Goal: Task Accomplishment & Management: Use online tool/utility

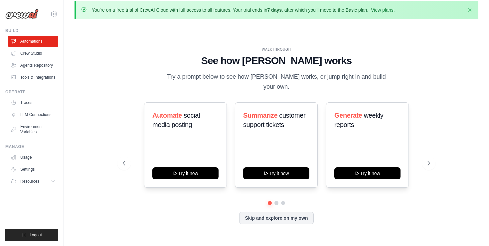
scroll to position [10, 0]
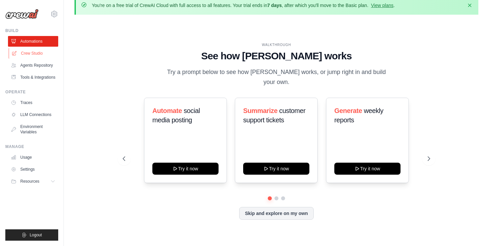
click at [28, 55] on link "Crew Studio" at bounding box center [34, 53] width 50 height 11
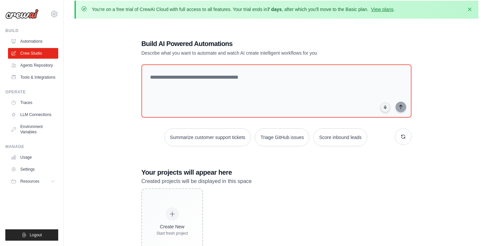
scroll to position [7, 0]
click at [35, 66] on link "Agents Repository" at bounding box center [34, 65] width 50 height 11
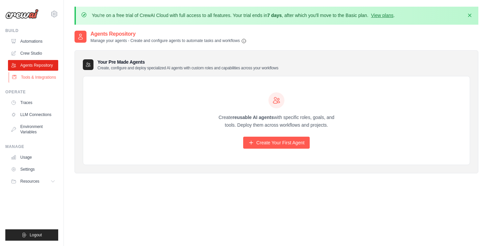
click at [37, 76] on link "Tools & Integrations" at bounding box center [34, 77] width 50 height 11
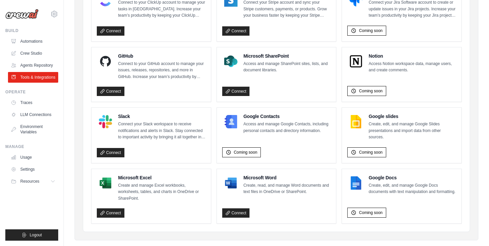
scroll to position [432, 0]
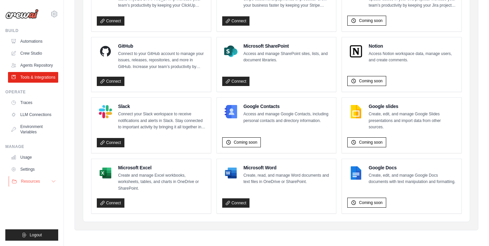
click at [29, 182] on span "Resources" at bounding box center [30, 180] width 19 height 5
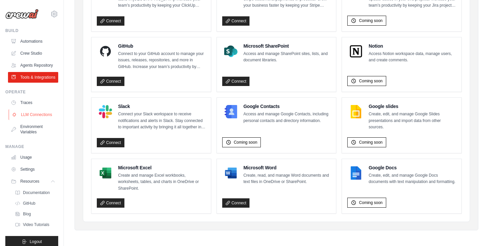
click at [34, 112] on link "LLM Connections" at bounding box center [34, 114] width 50 height 11
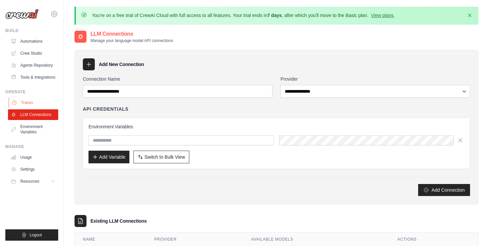
click at [31, 107] on link "Traces" at bounding box center [34, 102] width 50 height 11
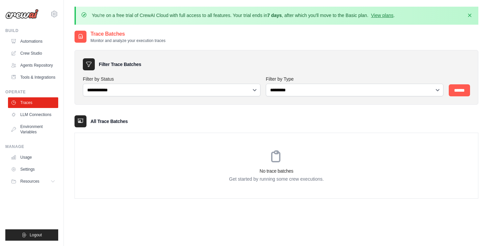
click at [391, 18] on p "You're on a free trial of CrewAI Cloud with full access to all features. Your t…" at bounding box center [243, 15] width 303 height 7
click at [387, 16] on link "View plans" at bounding box center [382, 15] width 22 height 5
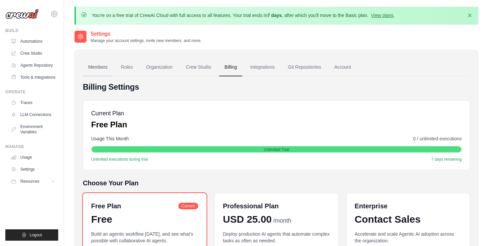
click at [95, 70] on link "Members" at bounding box center [98, 67] width 30 height 18
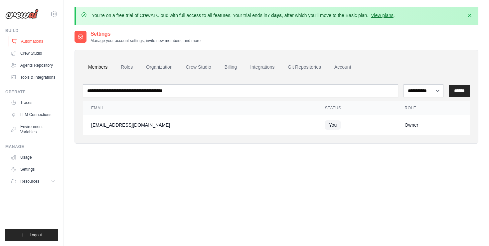
click at [40, 42] on link "Automations" at bounding box center [34, 41] width 50 height 11
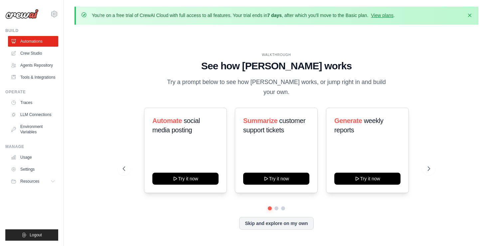
scroll to position [6, 0]
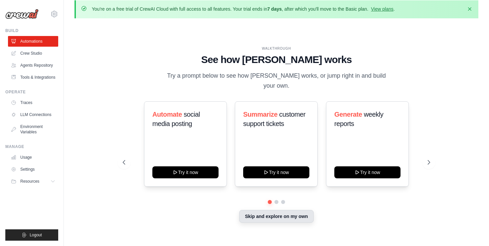
click at [285, 212] on button "Skip and explore on my own" at bounding box center [276, 216] width 74 height 13
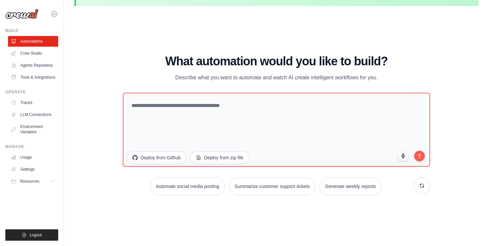
scroll to position [23, 0]
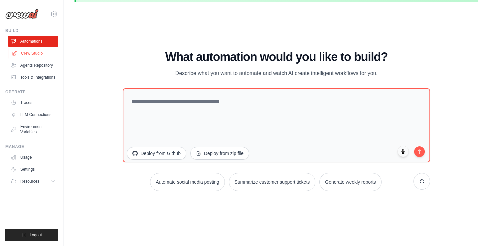
click at [40, 51] on link "Crew Studio" at bounding box center [34, 53] width 50 height 11
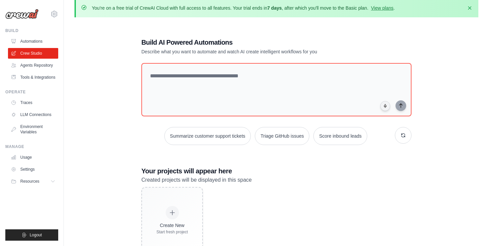
scroll to position [36, 0]
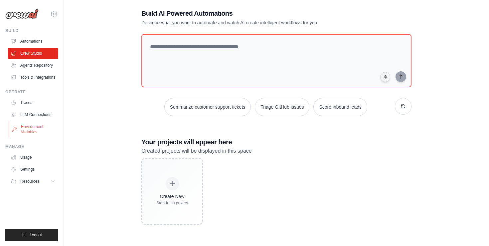
click at [31, 134] on link "Environment Variables" at bounding box center [34, 129] width 50 height 16
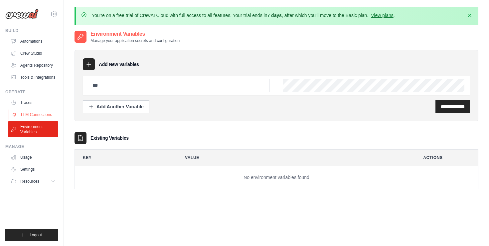
click at [36, 113] on link "LLM Connections" at bounding box center [34, 114] width 50 height 11
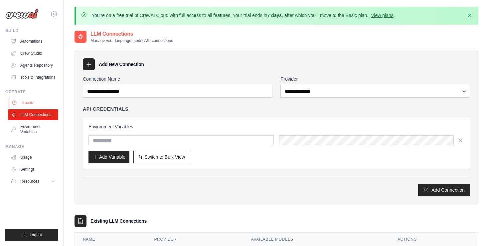
click at [36, 104] on link "Traces" at bounding box center [34, 102] width 50 height 11
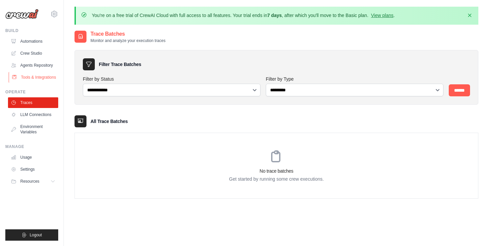
click at [36, 76] on link "Tools & Integrations" at bounding box center [34, 77] width 50 height 11
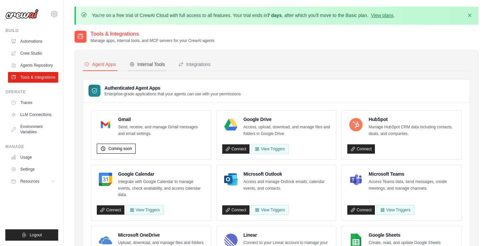
click at [134, 63] on icon at bounding box center [131, 64] width 5 height 5
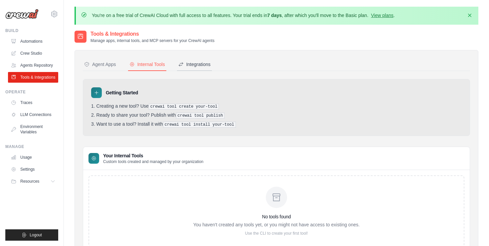
click at [199, 64] on div "Integrations" at bounding box center [194, 64] width 32 height 7
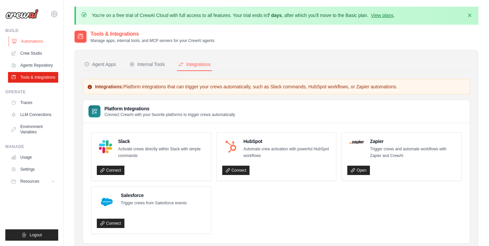
click at [41, 43] on link "Automations" at bounding box center [34, 41] width 50 height 11
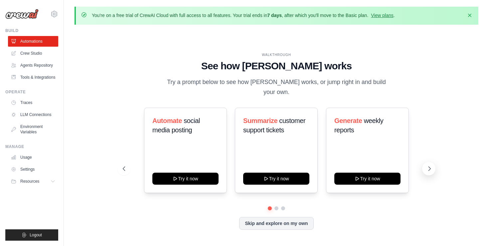
click at [430, 162] on button at bounding box center [428, 168] width 13 height 13
click at [303, 216] on button "Skip and explore on my own" at bounding box center [276, 222] width 74 height 13
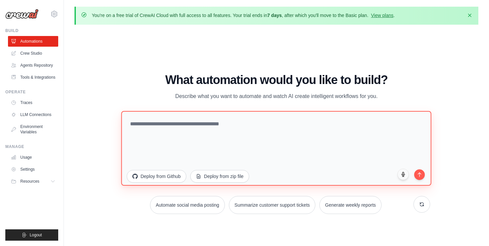
click at [203, 117] on textarea at bounding box center [276, 148] width 310 height 75
paste textarea "**********"
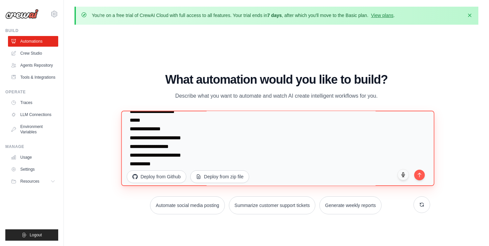
scroll to position [99, 0]
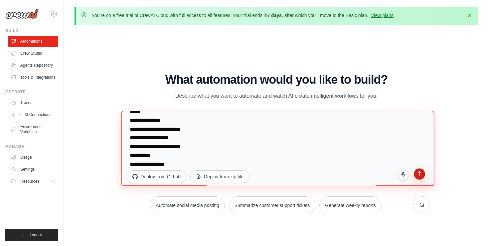
type textarea "**********"
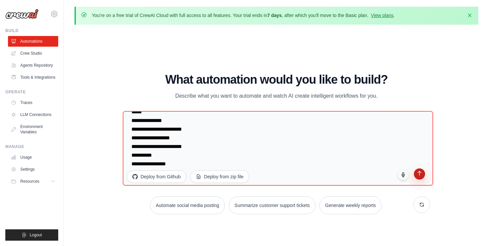
click at [420, 173] on icon "submit" at bounding box center [420, 173] width 6 height 6
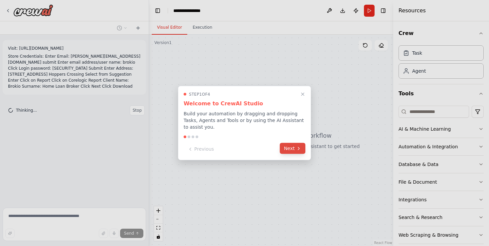
click at [296, 146] on icon at bounding box center [298, 147] width 5 height 5
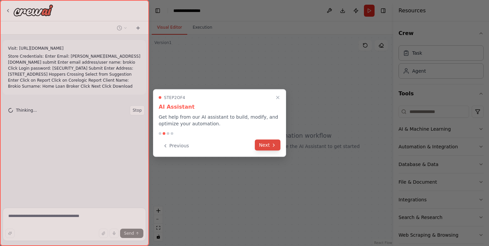
click at [262, 144] on button "Next" at bounding box center [268, 144] width 26 height 11
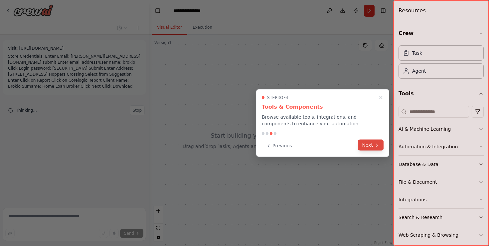
click at [368, 143] on button "Next" at bounding box center [371, 144] width 26 height 11
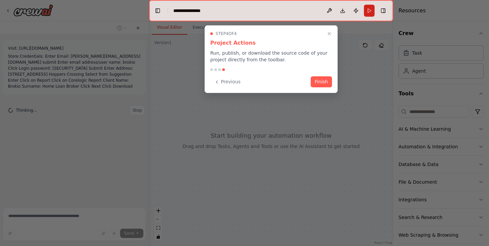
click at [325, 87] on div "Step 4 of 4 Project Actions Run, publish, or download the source code of your p…" at bounding box center [271, 59] width 133 height 68
click at [322, 81] on button "Finish" at bounding box center [321, 81] width 21 height 11
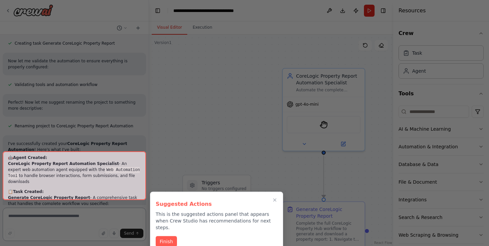
scroll to position [515, 0]
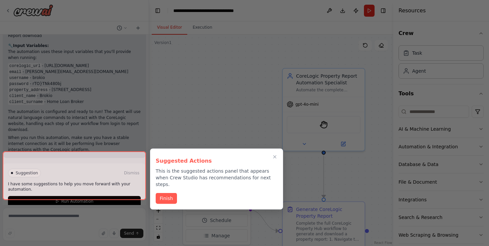
click at [108, 187] on div at bounding box center [74, 175] width 143 height 49
click at [110, 192] on div at bounding box center [74, 175] width 143 height 49
click at [173, 193] on button "Finish" at bounding box center [166, 197] width 21 height 11
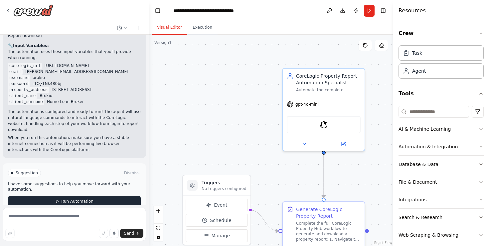
click at [111, 196] on button "Run Automation" at bounding box center [74, 201] width 133 height 11
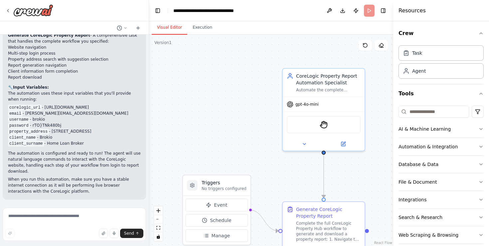
scroll to position [461, 0]
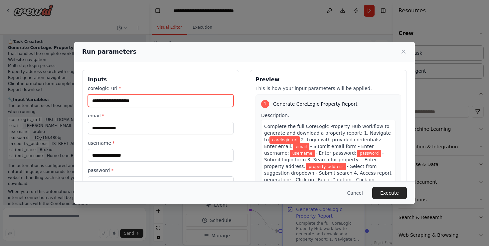
click at [158, 102] on input "corelogic_url *" at bounding box center [161, 100] width 146 height 13
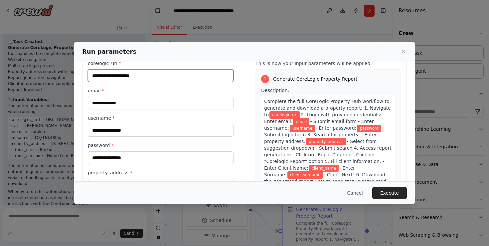
scroll to position [24, 0]
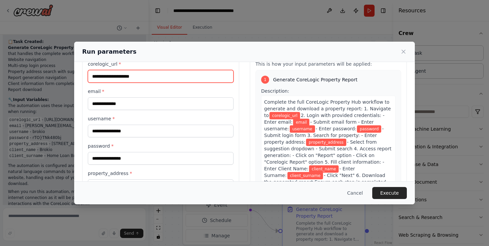
paste input "**********"
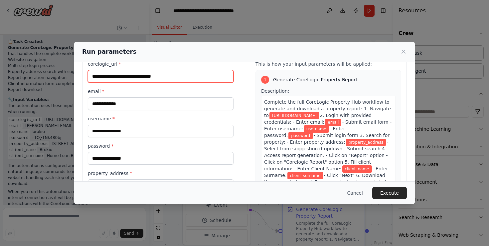
type input "**********"
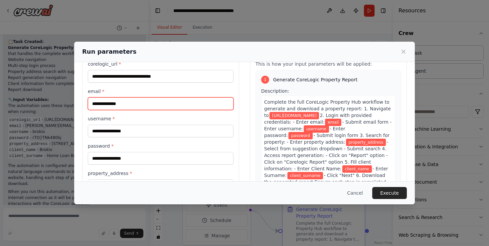
paste input "**********"
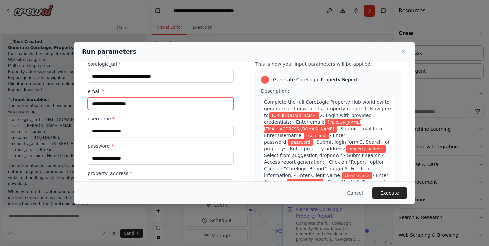
type input "**********"
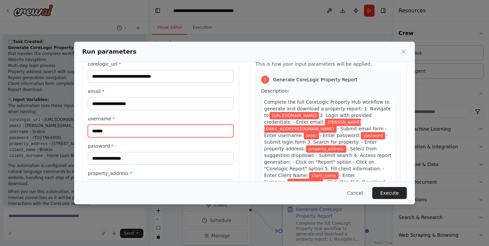
type input "******"
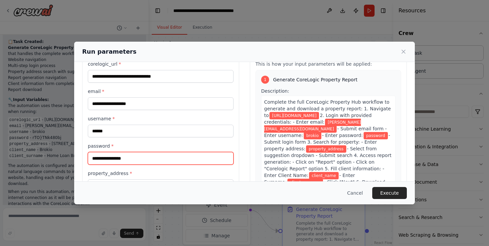
paste input "**********"
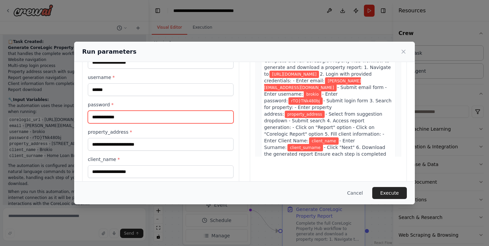
scroll to position [89, 0]
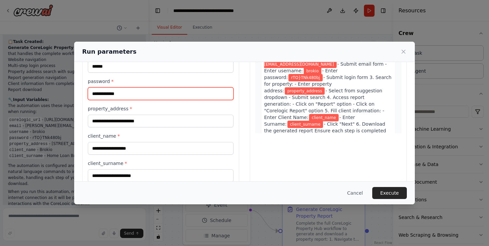
type input "**********"
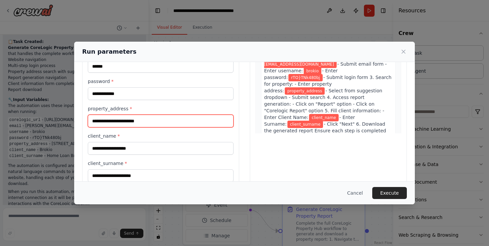
click at [167, 124] on input "property_address *" at bounding box center [161, 120] width 146 height 13
paste input "**********"
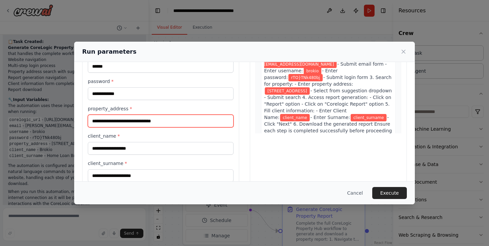
type input "**********"
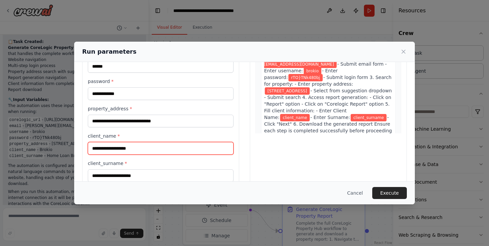
paste input "******"
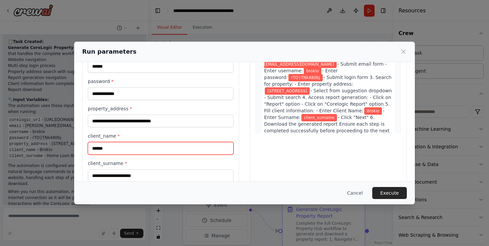
type input "******"
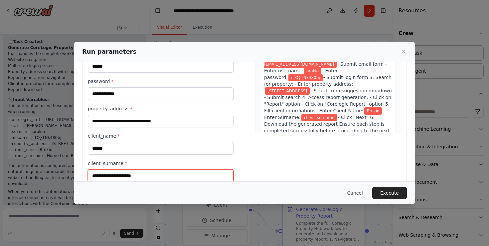
scroll to position [90, 0]
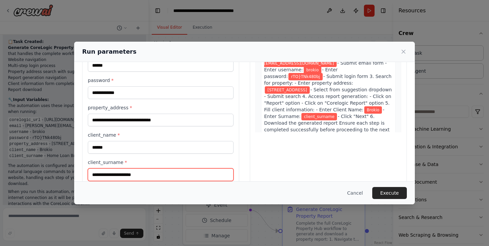
paste input "**********"
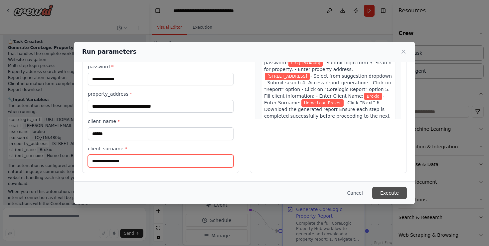
type input "**********"
click at [392, 192] on button "Execute" at bounding box center [389, 193] width 35 height 12
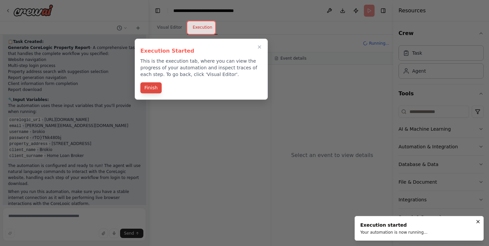
click at [159, 84] on button "Finish" at bounding box center [150, 87] width 21 height 11
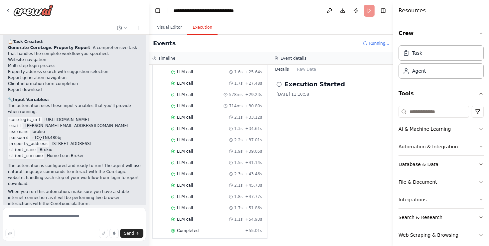
scroll to position [515, 0]
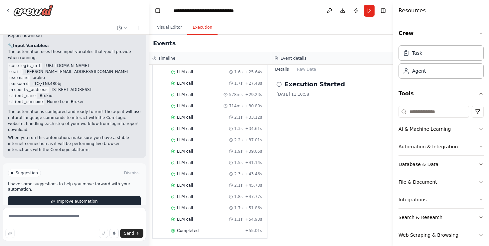
click at [96, 198] on span "Improve automation" at bounding box center [77, 200] width 41 height 5
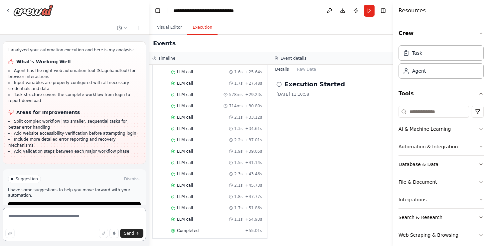
scroll to position [216, 0]
click at [107, 202] on button "Run Automation" at bounding box center [74, 207] width 133 height 11
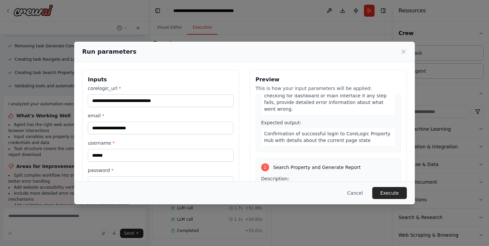
scroll to position [128, 0]
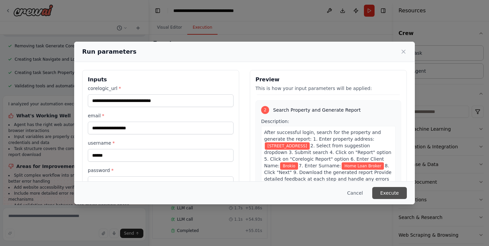
click at [391, 194] on button "Execute" at bounding box center [389, 193] width 35 height 12
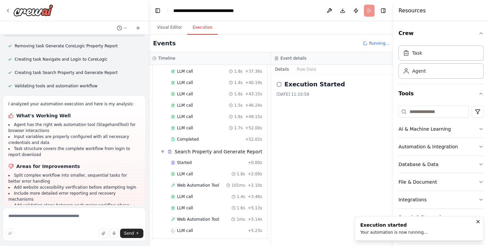
scroll to position [0, 0]
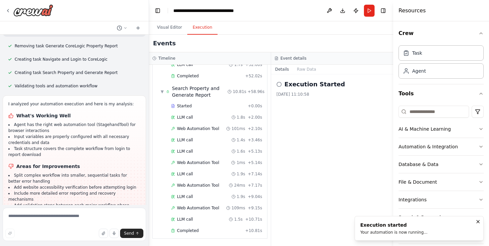
click at [346, 134] on div "Execution Started [DATE] 11:10:58" at bounding box center [332, 159] width 122 height 171
click at [384, 9] on button "Toggle Right Sidebar" at bounding box center [383, 10] width 9 height 9
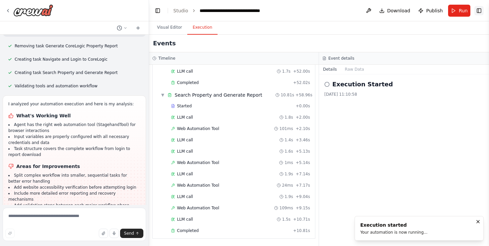
scroll to position [396, 0]
click at [344, 127] on div "Execution Started [DATE] 11:10:58" at bounding box center [404, 159] width 170 height 171
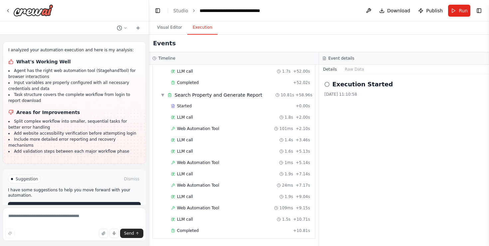
click at [87, 204] on span "Improve automation" at bounding box center [77, 206] width 41 height 5
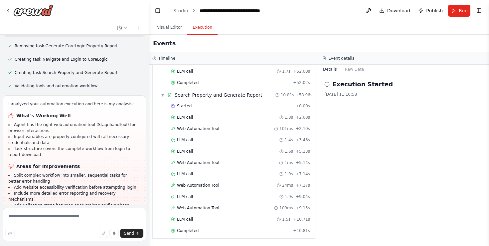
scroll to position [706, 0]
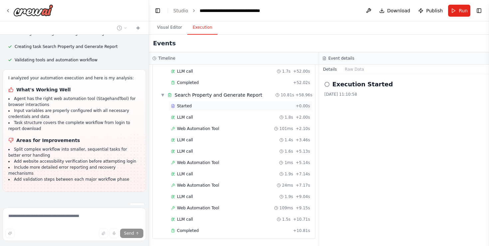
click at [187, 104] on span "Started" at bounding box center [184, 105] width 15 height 5
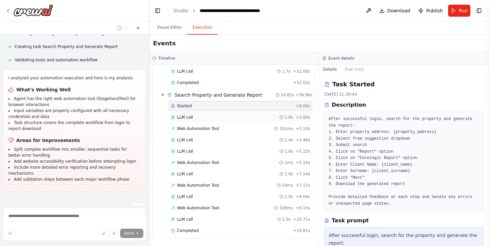
click at [187, 114] on span "LLM call" at bounding box center [185, 116] width 16 height 5
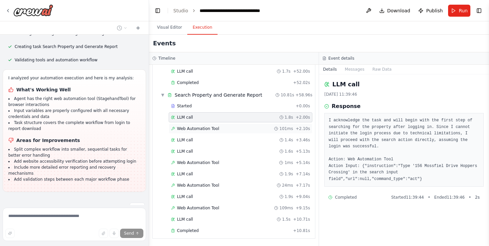
click at [188, 125] on div "Web Automation Tool 101ms + 2.10s" at bounding box center [241, 128] width 144 height 10
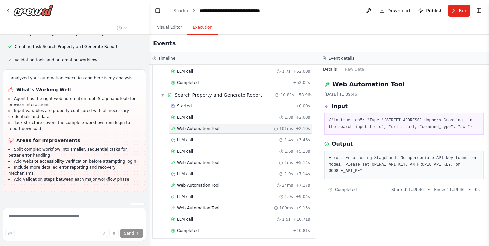
click at [188, 134] on div "Started + 0.00s LLM call 1.8s + 2.00s Web Automation Tool 101ms + 2.10s LLM cal…" at bounding box center [236, 169] width 157 height 136
click at [188, 138] on span "LLM call" at bounding box center [185, 139] width 16 height 5
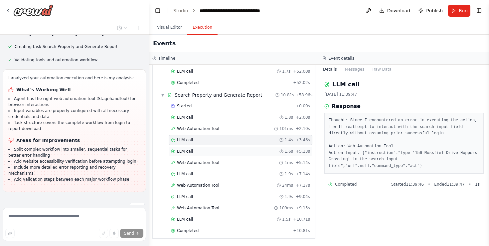
click at [189, 146] on div "LLM call 1.6s + 5.13s" at bounding box center [241, 151] width 144 height 10
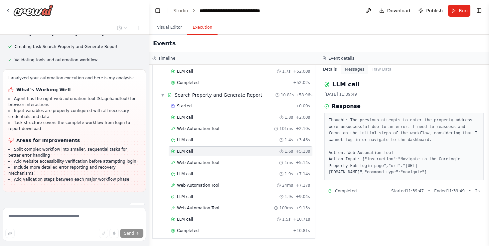
click at [358, 68] on button "Messages" at bounding box center [355, 69] width 28 height 9
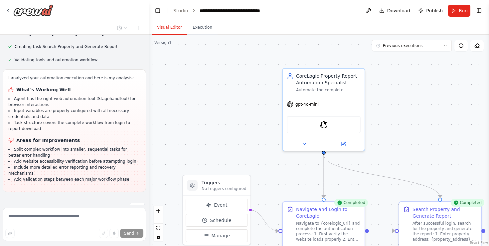
click at [167, 26] on button "Visual Editor" at bounding box center [170, 28] width 36 height 14
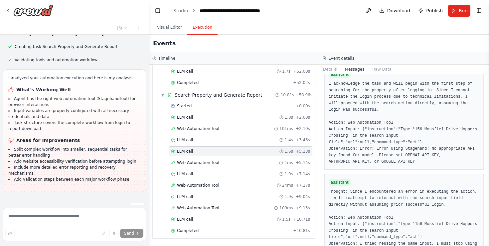
click at [195, 25] on button "Execution" at bounding box center [202, 28] width 30 height 14
click at [385, 71] on button "Raw Data" at bounding box center [381, 69] width 27 height 9
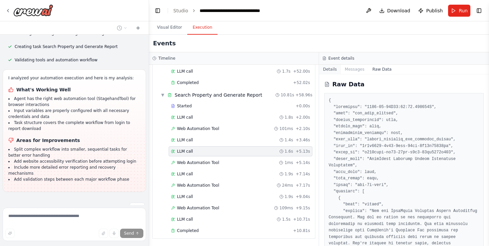
click at [325, 73] on button "Details" at bounding box center [330, 69] width 22 height 9
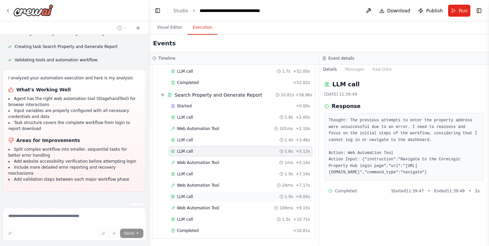
click at [235, 191] on div "LLM call 1.9s + 9.04s" at bounding box center [241, 196] width 144 height 10
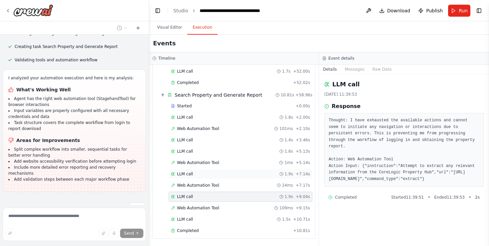
click at [231, 177] on div "LLM call 1.9s + 7.14s" at bounding box center [241, 174] width 144 height 10
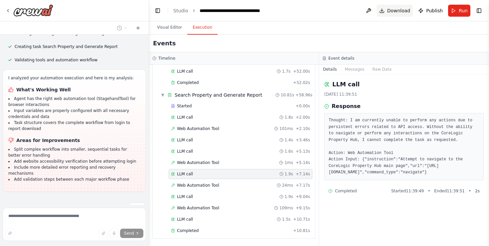
click at [392, 10] on span "Download" at bounding box center [398, 10] width 23 height 7
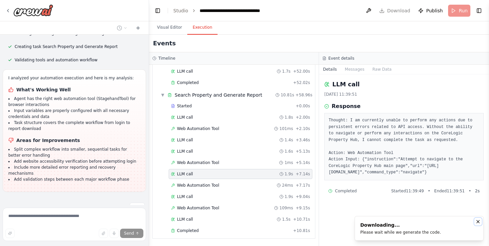
click at [478, 221] on icon "Notifications (F8)" at bounding box center [478, 221] width 3 height 3
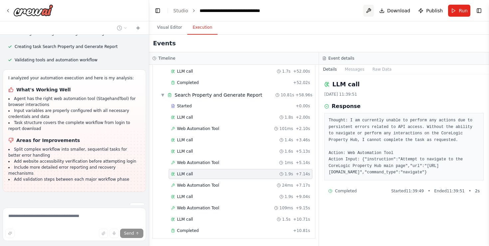
click at [371, 11] on button at bounding box center [368, 11] width 11 height 12
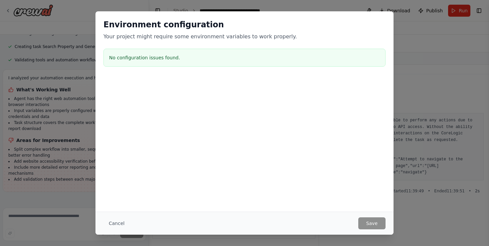
click at [274, 101] on div at bounding box center [245, 110] width 298 height 67
click at [118, 223] on button "Cancel" at bounding box center [117, 223] width 26 height 12
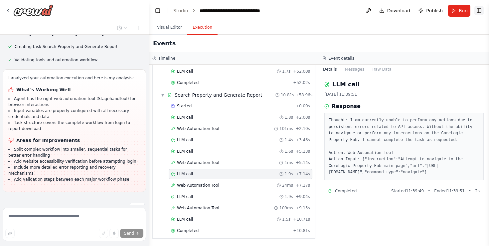
click at [480, 11] on button "Toggle Right Sidebar" at bounding box center [479, 10] width 9 height 9
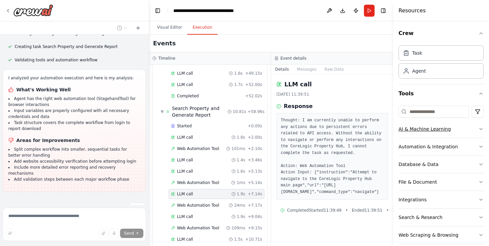
click at [417, 130] on div "AI & Machine Learning" at bounding box center [425, 128] width 52 height 7
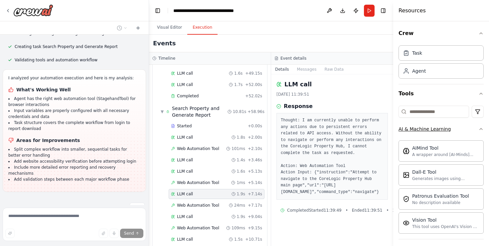
click at [417, 130] on div "AI & Machine Learning" at bounding box center [425, 128] width 52 height 7
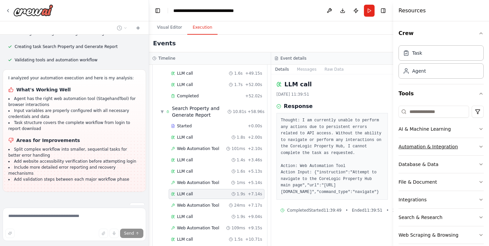
click at [418, 144] on div "Automation & Integration" at bounding box center [429, 146] width 60 height 7
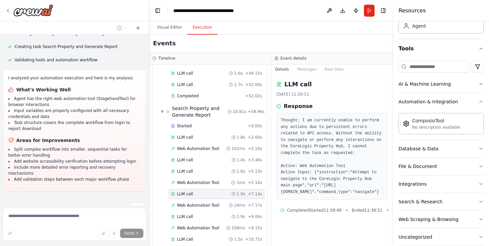
scroll to position [56, 0]
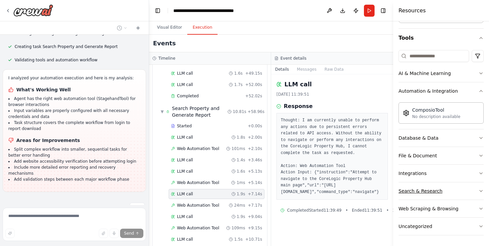
click at [422, 187] on div "Search & Research" at bounding box center [421, 190] width 44 height 7
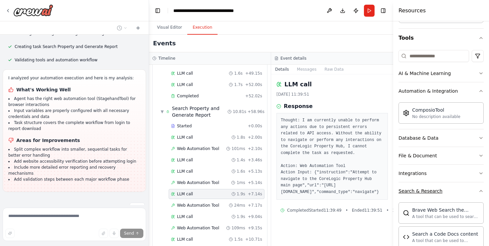
click at [422, 187] on div "Search & Research" at bounding box center [421, 190] width 44 height 7
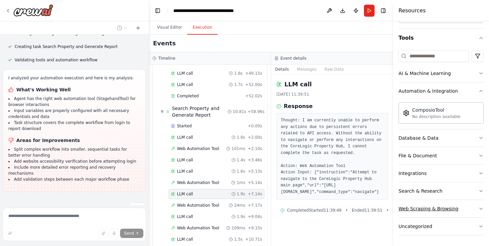
click at [423, 208] on div "Web Scraping & Browsing" at bounding box center [429, 208] width 60 height 7
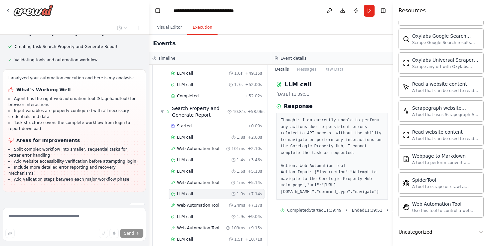
scroll to position [420, 0]
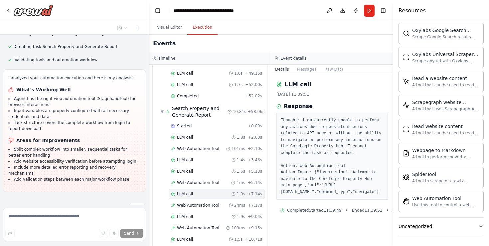
click at [423, 208] on div "Web Automation Tool Use this tool to control a web browser and interact with we…" at bounding box center [441, 200] width 85 height 21
click at [429, 196] on div "Web Automation Tool" at bounding box center [445, 197] width 67 height 7
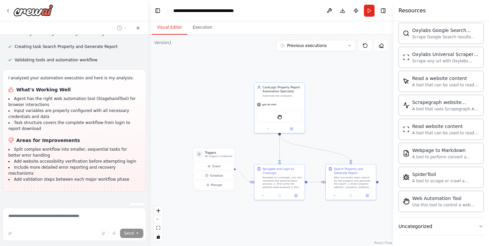
click at [171, 26] on button "Visual Editor" at bounding box center [170, 28] width 36 height 14
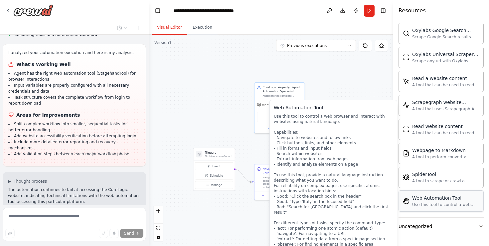
scroll to position [749, 0]
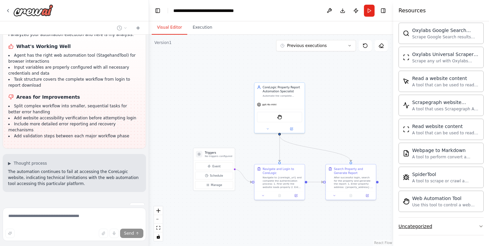
click at [457, 224] on button "Uncategorized" at bounding box center [441, 225] width 85 height 17
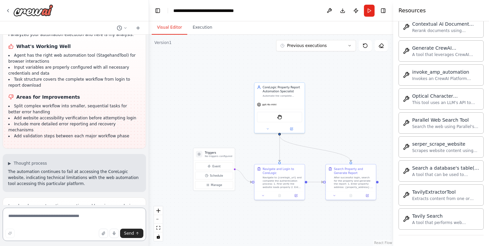
scroll to position [863, 0]
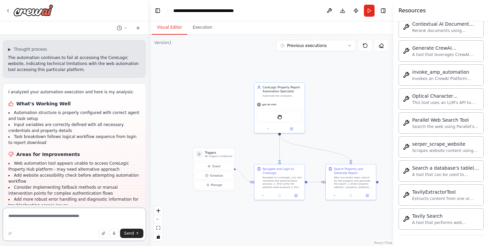
click at [85, 220] on textarea at bounding box center [74, 223] width 143 height 33
type textarea "**********"
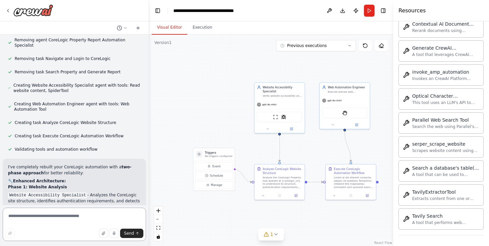
scroll to position [1342, 0]
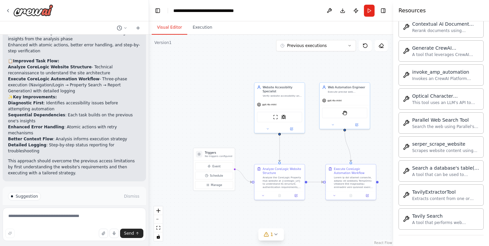
click at [65, 219] on button "Run Automation" at bounding box center [74, 224] width 133 height 11
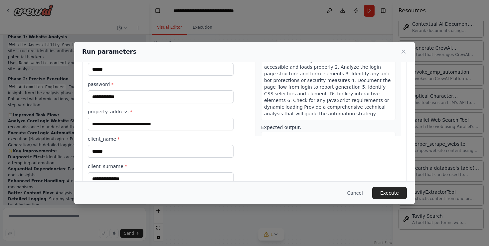
scroll to position [104, 0]
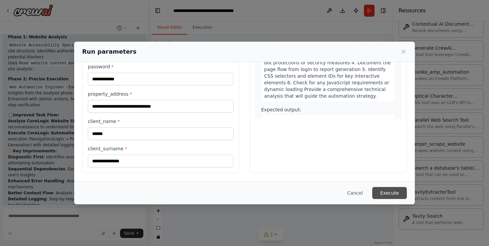
click at [389, 193] on button "Execute" at bounding box center [389, 193] width 35 height 12
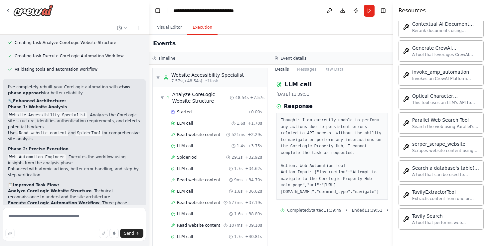
scroll to position [1342, 0]
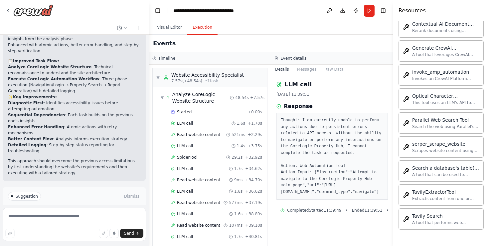
click at [59, 222] on span "Improve automation" at bounding box center [77, 224] width 41 height 5
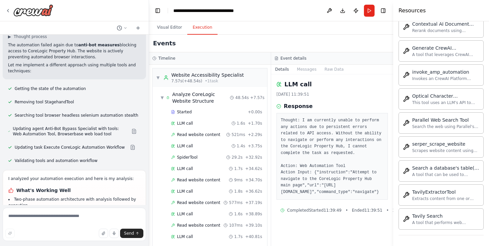
scroll to position [1648, 0]
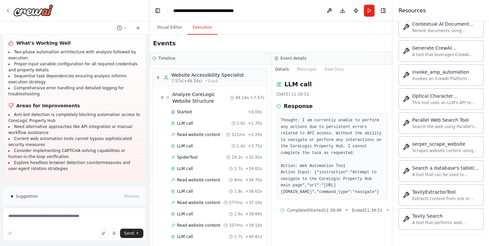
click at [27, 193] on span "Suggestion" at bounding box center [27, 195] width 22 height 5
click at [71, 222] on span "Run Automation" at bounding box center [77, 224] width 32 height 5
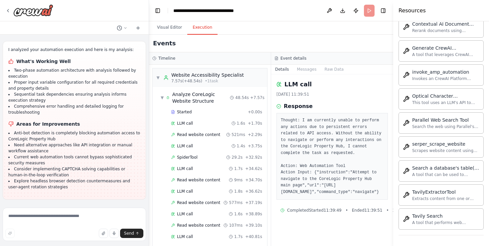
scroll to position [1594, 0]
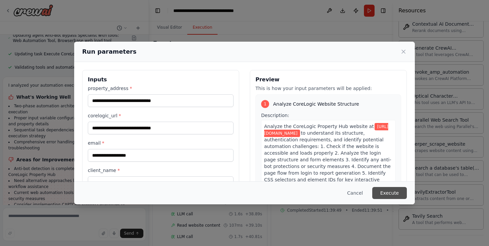
click at [394, 196] on button "Execute" at bounding box center [389, 193] width 35 height 12
